Goal: Information Seeking & Learning: Learn about a topic

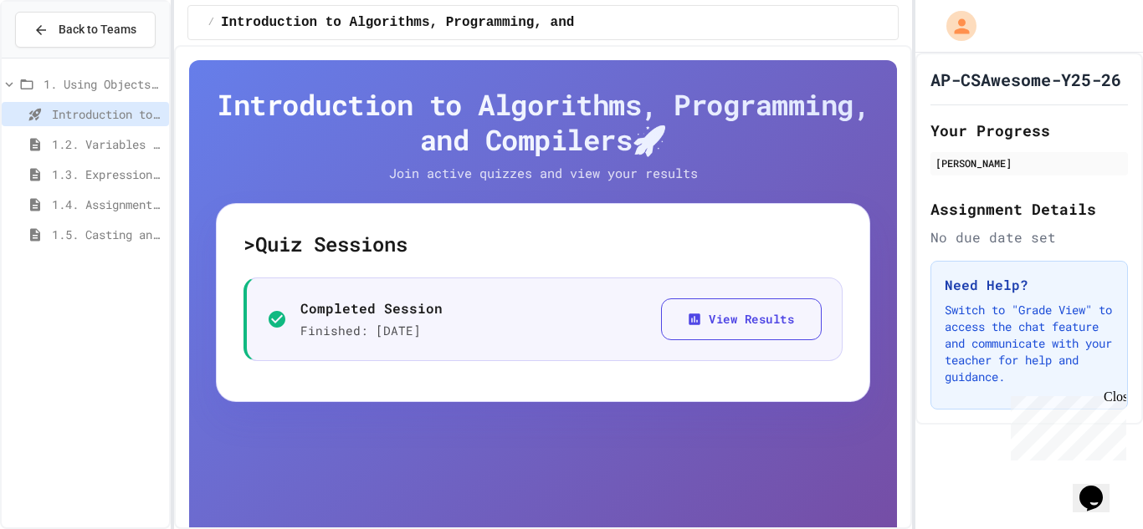
click at [678, 154] on h4 "Introduction to Algorithms, Programming, and Compilers 🚀" at bounding box center [543, 122] width 655 height 70
